Goal: Task Accomplishment & Management: Use online tool/utility

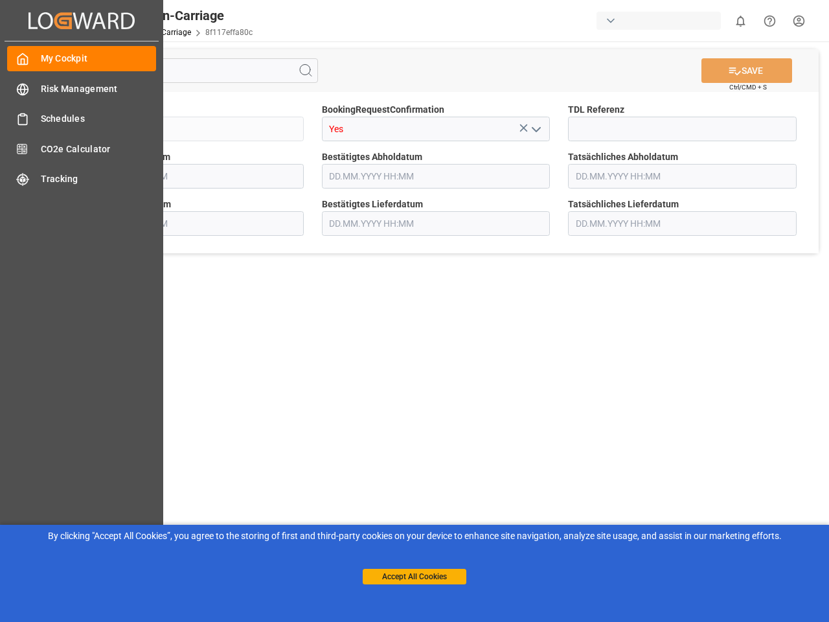
type input "[DATE] 00:00"
click at [414, 311] on main "SAVE Ctrl/CMD + S Sendung QKA25-010114 BookingRequestConfirmation Yes TDL Refer…" at bounding box center [435, 327] width 781 height 573
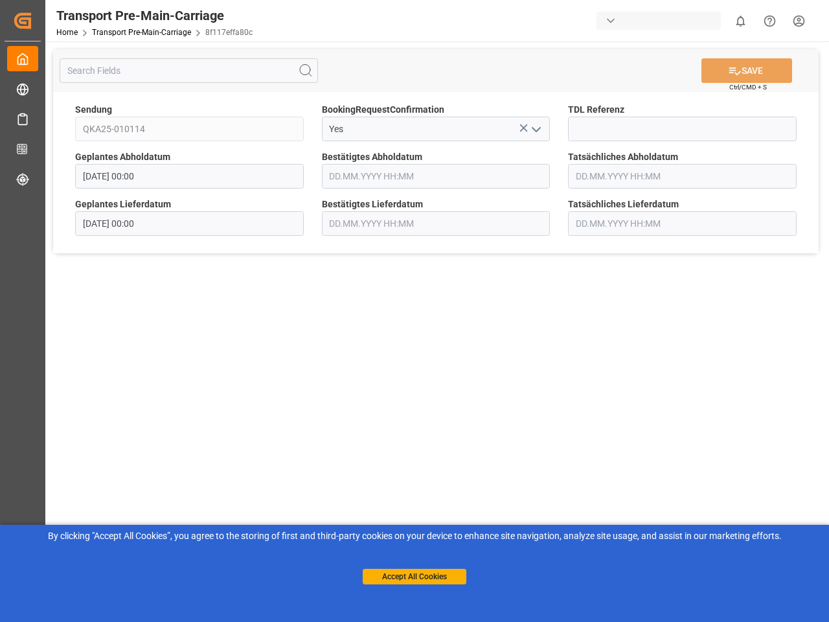
click at [32, 20] on icon "Created by potrace 1.15, written by [PERSON_NAME] [DATE]-[DATE]" at bounding box center [22, 20] width 19 height 21
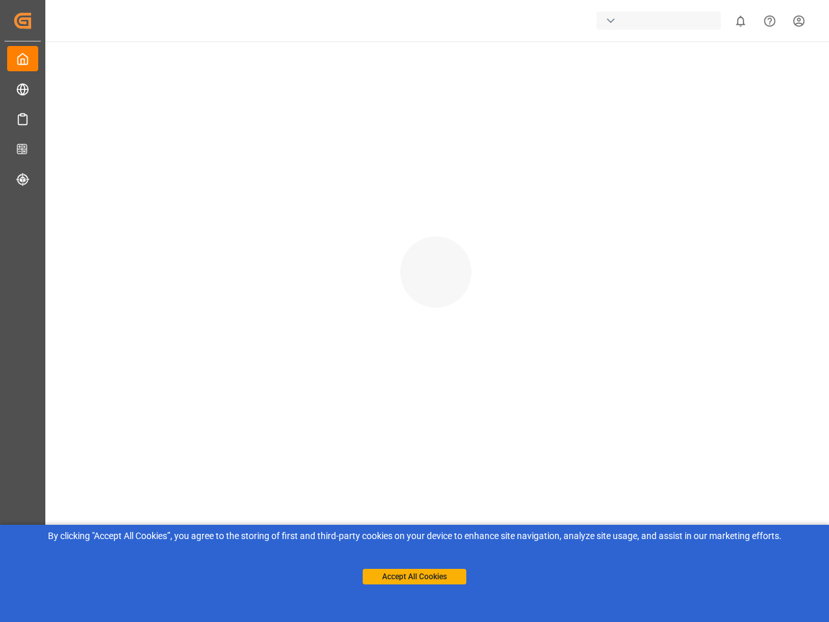
click at [661, 21] on div "button" at bounding box center [658, 21] width 124 height 18
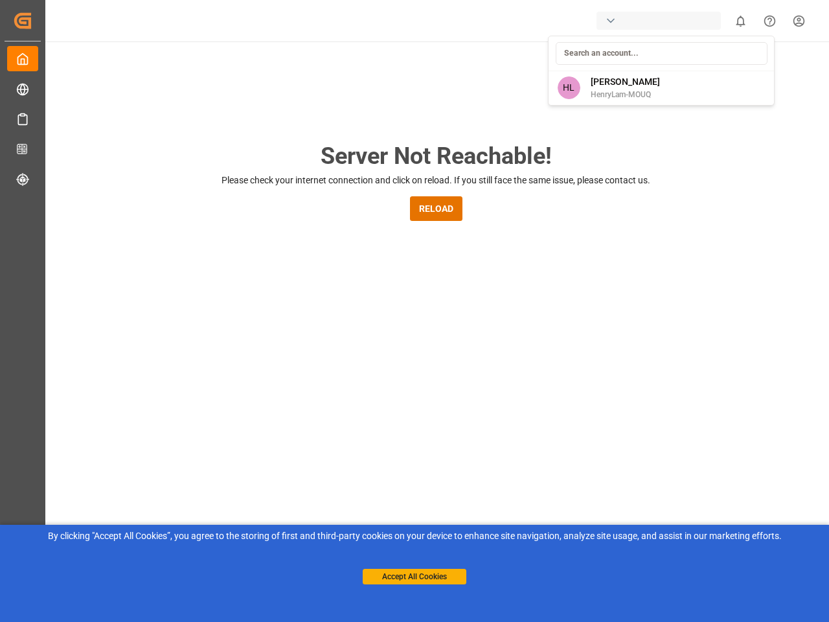
click at [740, 21] on html "Created by potrace 1.15, written by [PERSON_NAME] [DATE]-[DATE] Created by potr…" at bounding box center [414, 311] width 829 height 622
click at [769, 21] on icon "Help Center" at bounding box center [770, 21] width 14 height 14
click at [306, 71] on div "Server Not Reachable! Please check your internet connection and click on reload…" at bounding box center [436, 495] width 786 height 909
click at [747, 71] on div "Server Not Reachable! Please check your internet connection and click on reload…" at bounding box center [436, 495] width 786 height 909
click at [523, 128] on div "Server Not Reachable! Please check your internet connection and click on reload…" at bounding box center [436, 495] width 786 height 909
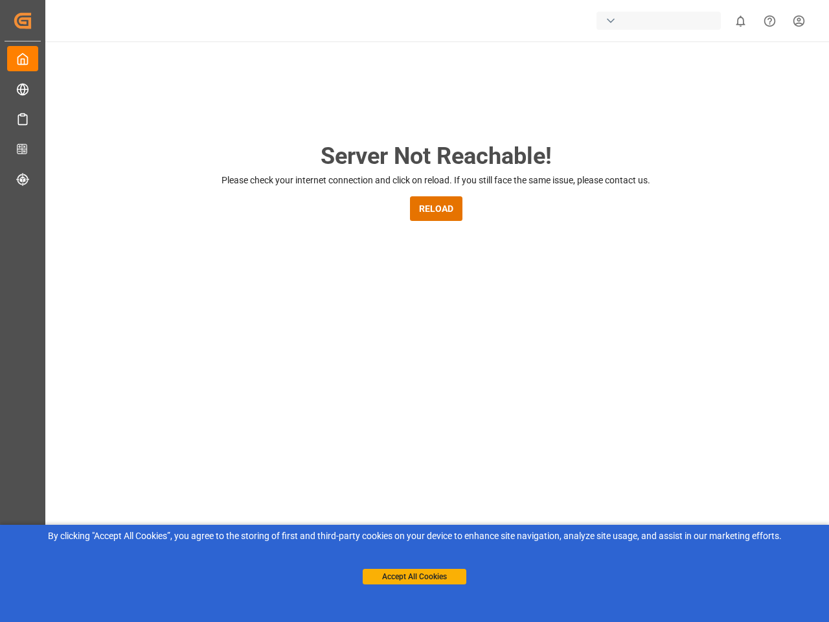
click at [536, 129] on div "Server Not Reachable! Please check your internet connection and click on reload…" at bounding box center [436, 495] width 786 height 909
click at [414, 576] on button "Accept All Cookies" at bounding box center [415, 577] width 104 height 16
